Goal: Check status: Check status

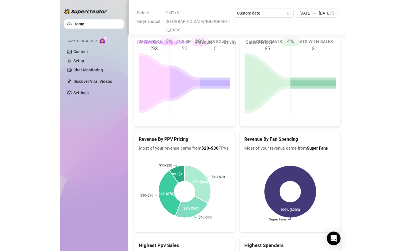
scroll to position [966, 0]
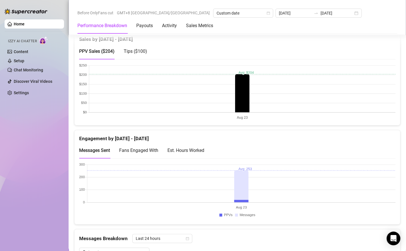
scroll to position [0, 0]
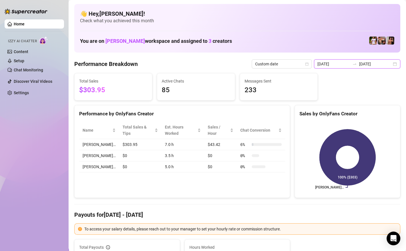
click at [286, 64] on input "[DATE]" at bounding box center [334, 64] width 33 height 6
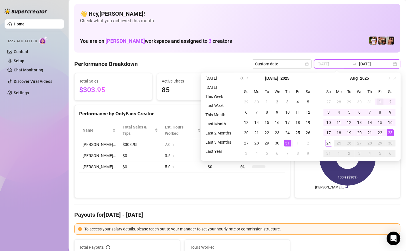
type input "[DATE]"
click at [286, 102] on div "1" at bounding box center [380, 102] width 7 height 7
type input "[DATE]"
click at [286, 144] on div "24" at bounding box center [328, 143] width 7 height 7
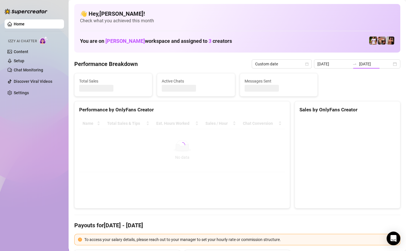
type input "[DATE]"
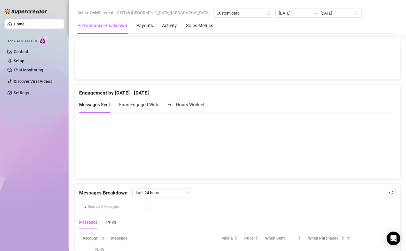
scroll to position [360, 0]
click at [286, 144] on canvas at bounding box center [237, 144] width 316 height 57
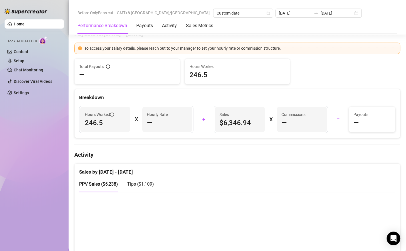
scroll to position [0, 0]
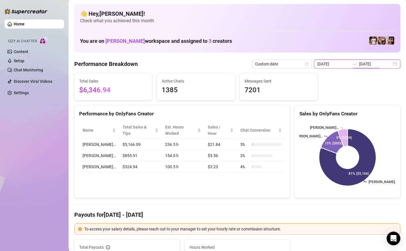
click at [286, 61] on input "[DATE]" at bounding box center [375, 64] width 33 height 6
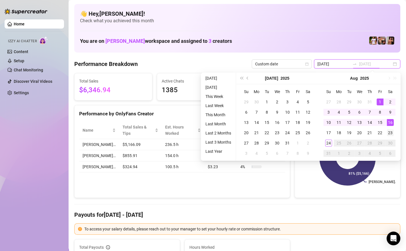
type input "[DATE]"
click at [286, 131] on div "23" at bounding box center [390, 132] width 7 height 7
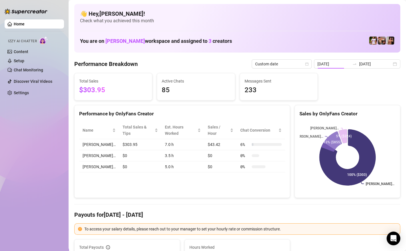
type input "[DATE]"
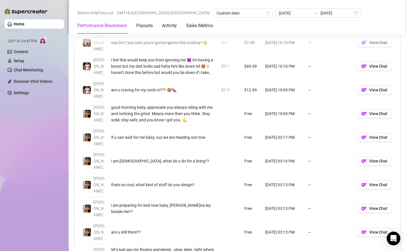
scroll to position [585, 0]
